Goal: Book appointment/travel/reservation

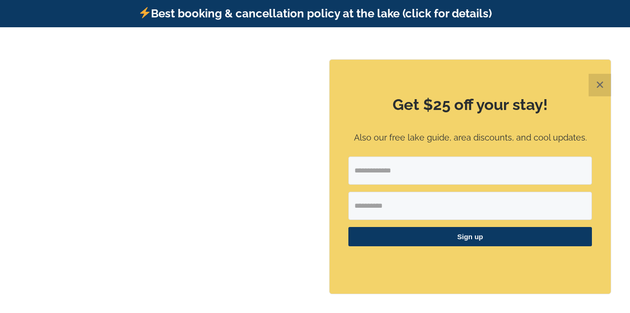
scroll to position [19, 0]
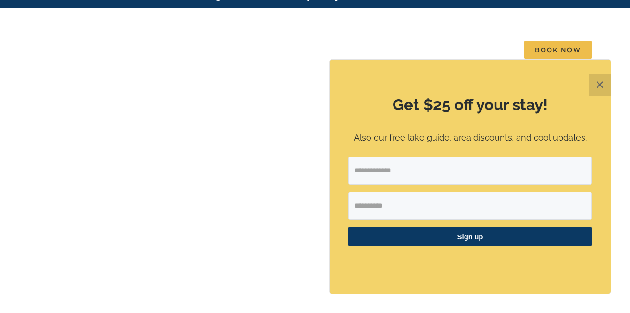
click at [600, 85] on button "✕" at bounding box center [599, 85] width 23 height 23
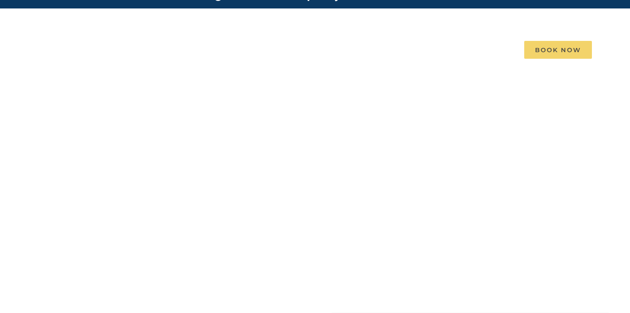
click at [552, 41] on span "Book Now" at bounding box center [558, 50] width 68 height 18
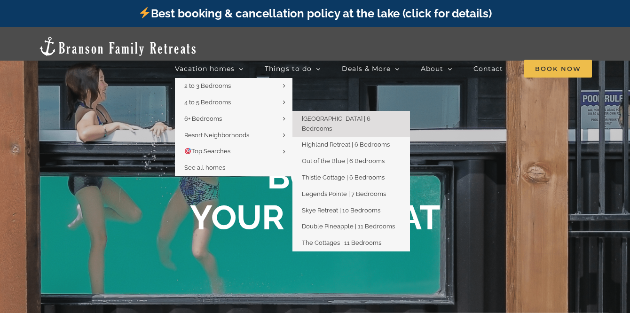
click at [313, 115] on span "[GEOGRAPHIC_DATA] | 6 Bedrooms" at bounding box center [336, 123] width 69 height 17
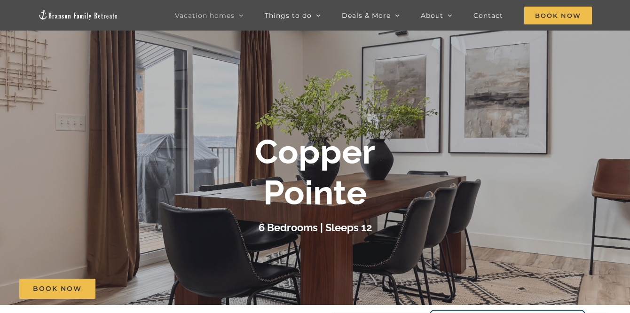
scroll to position [38, 0]
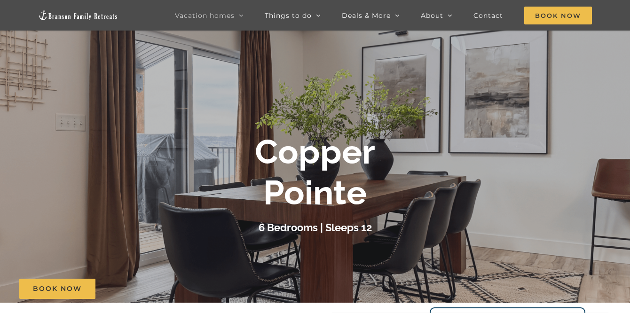
click at [442, 117] on div at bounding box center [315, 183] width 630 height 313
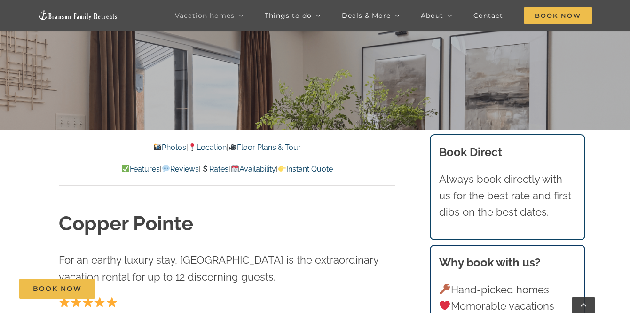
scroll to position [207, 0]
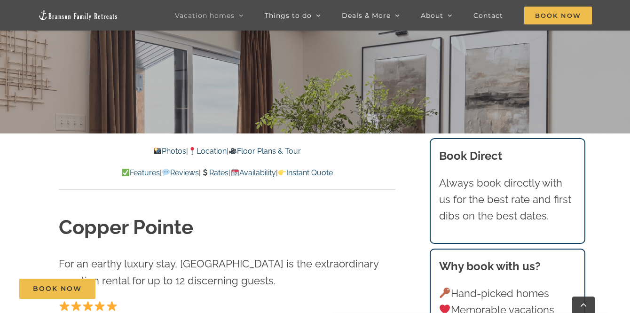
click at [162, 151] on link "Photos" at bounding box center [169, 151] width 33 height 9
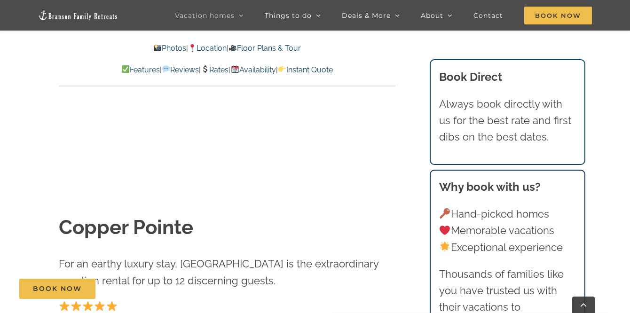
scroll to position [505, 0]
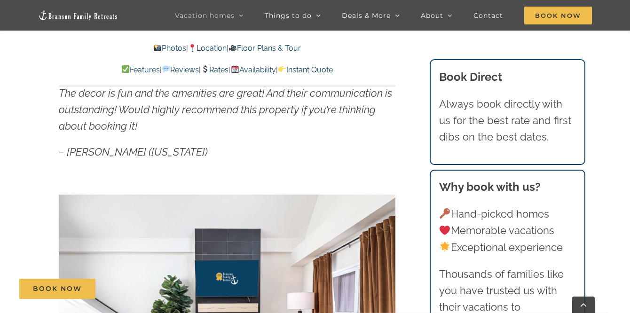
click at [382, 155] on p "– Trista (Texas)" at bounding box center [227, 152] width 336 height 16
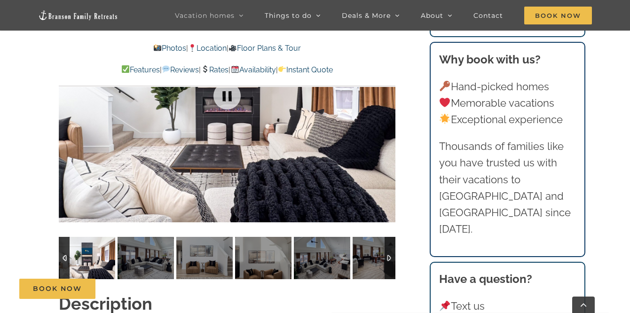
scroll to position [731, 0]
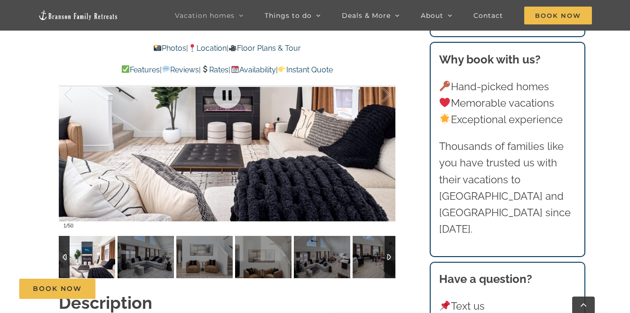
click at [337, 144] on div at bounding box center [227, 95] width 336 height 276
click at [104, 258] on img at bounding box center [87, 257] width 56 height 42
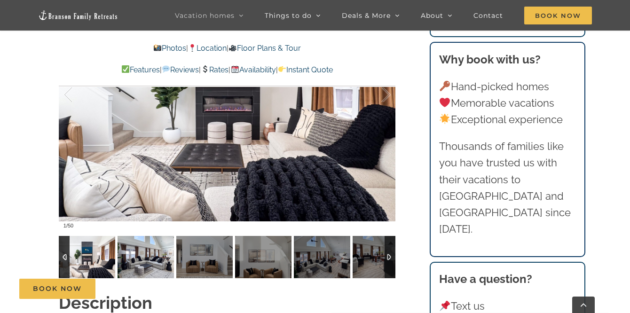
click at [138, 255] on img at bounding box center [145, 257] width 56 height 42
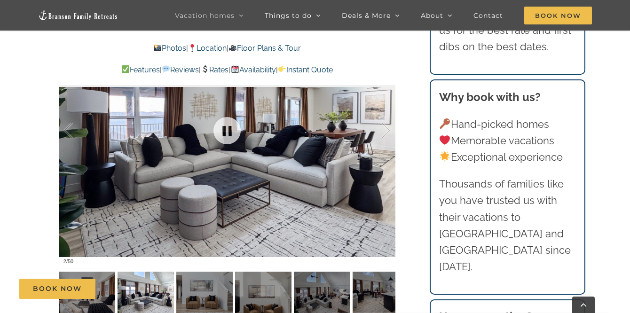
scroll to position [693, 0]
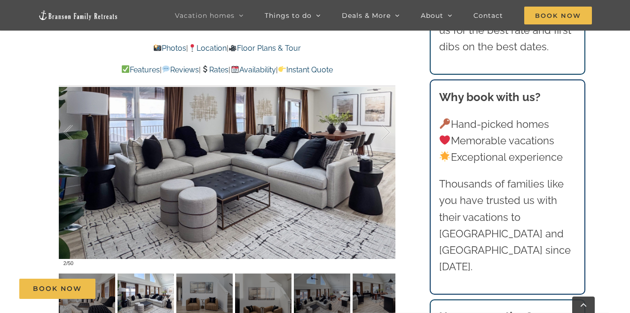
click at [148, 291] on div "Book Now" at bounding box center [322, 289] width 606 height 20
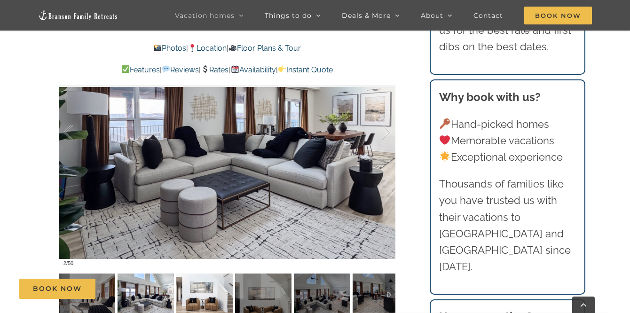
click at [202, 299] on img at bounding box center [204, 294] width 56 height 42
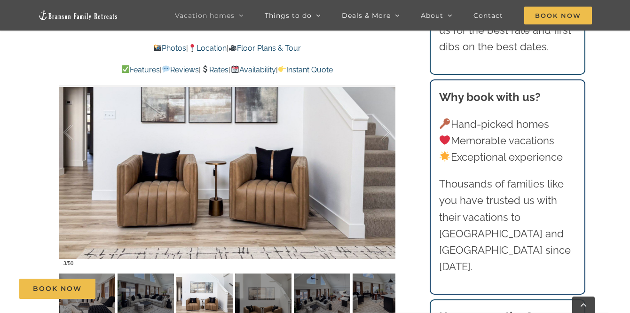
click at [262, 293] on div "Book Now" at bounding box center [322, 289] width 606 height 20
click at [266, 293] on div "Book Now" at bounding box center [322, 289] width 606 height 20
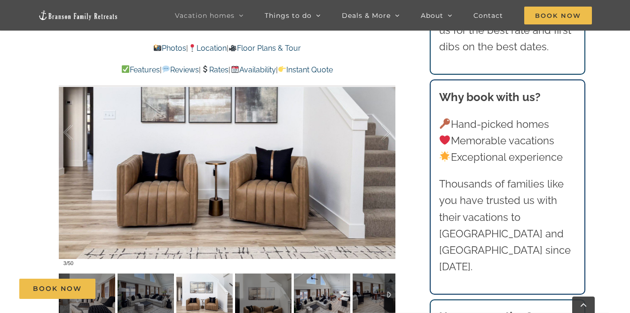
click at [323, 279] on div "Book Now" at bounding box center [322, 289] width 606 height 20
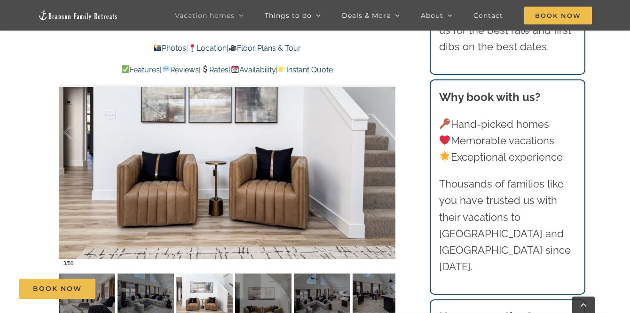
click at [318, 293] on div "Book Now" at bounding box center [322, 289] width 606 height 20
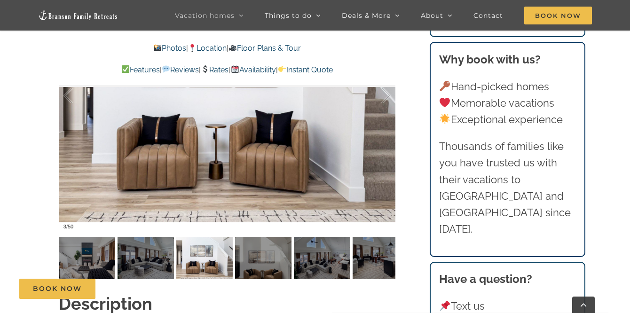
scroll to position [731, 0]
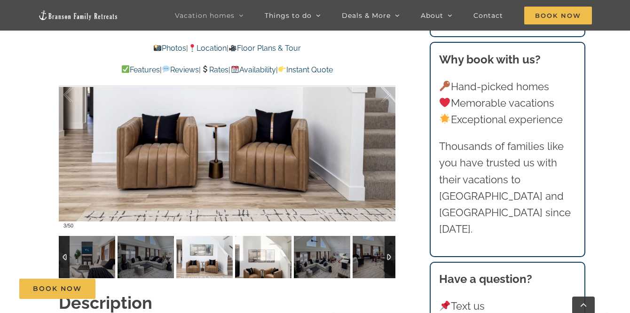
click at [282, 251] on img at bounding box center [263, 257] width 56 height 42
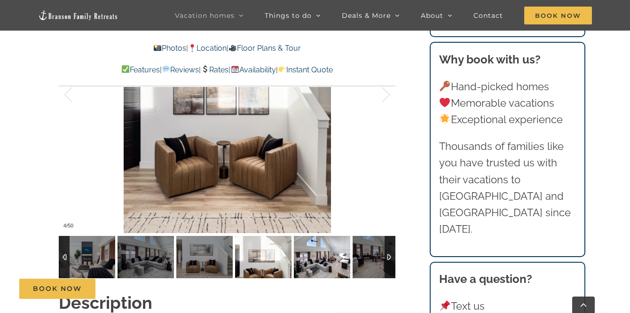
click at [311, 254] on img at bounding box center [322, 257] width 56 height 42
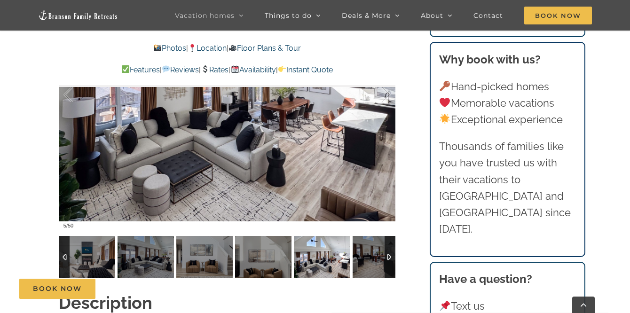
click at [311, 254] on img at bounding box center [322, 257] width 56 height 42
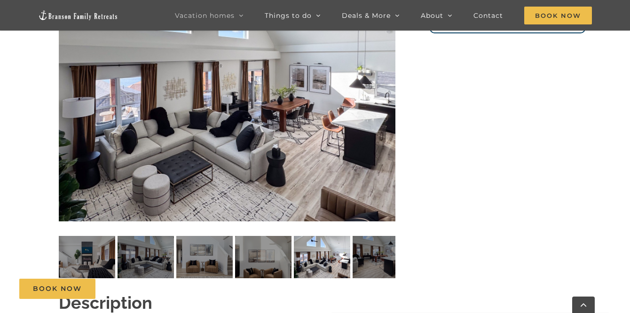
scroll to position [207, 0]
